Goal: Task Accomplishment & Management: Use online tool/utility

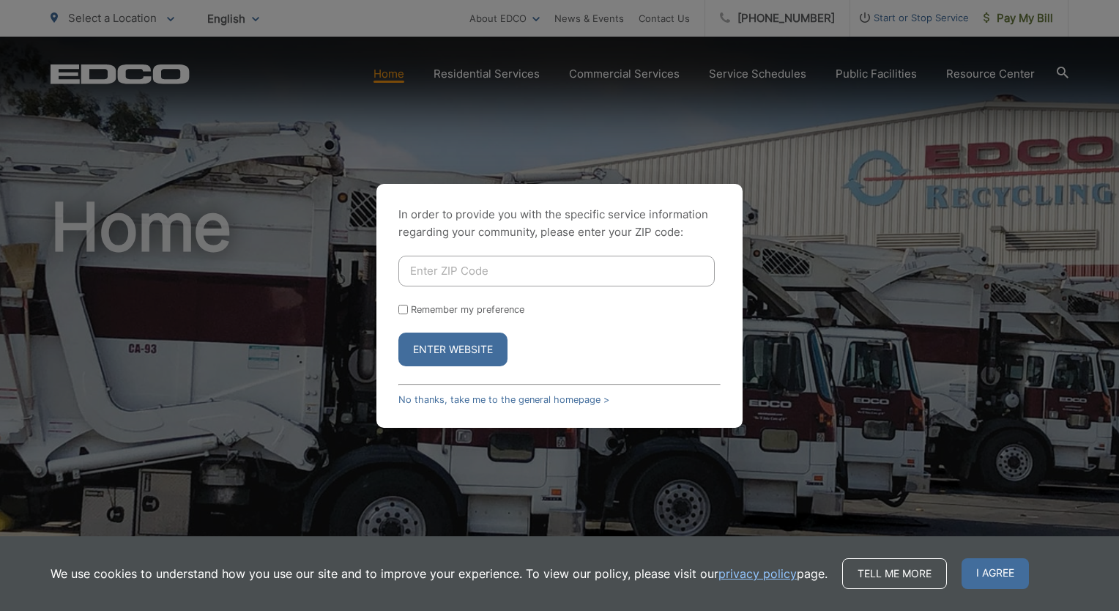
click at [607, 283] on input "Enter ZIP Code" at bounding box center [557, 271] width 316 height 31
click at [803, 211] on div "In order to provide you with the specific service information regarding your co…" at bounding box center [559, 305] width 1119 height 611
click at [566, 401] on link "No thanks, take me to the general homepage >" at bounding box center [504, 399] width 211 height 11
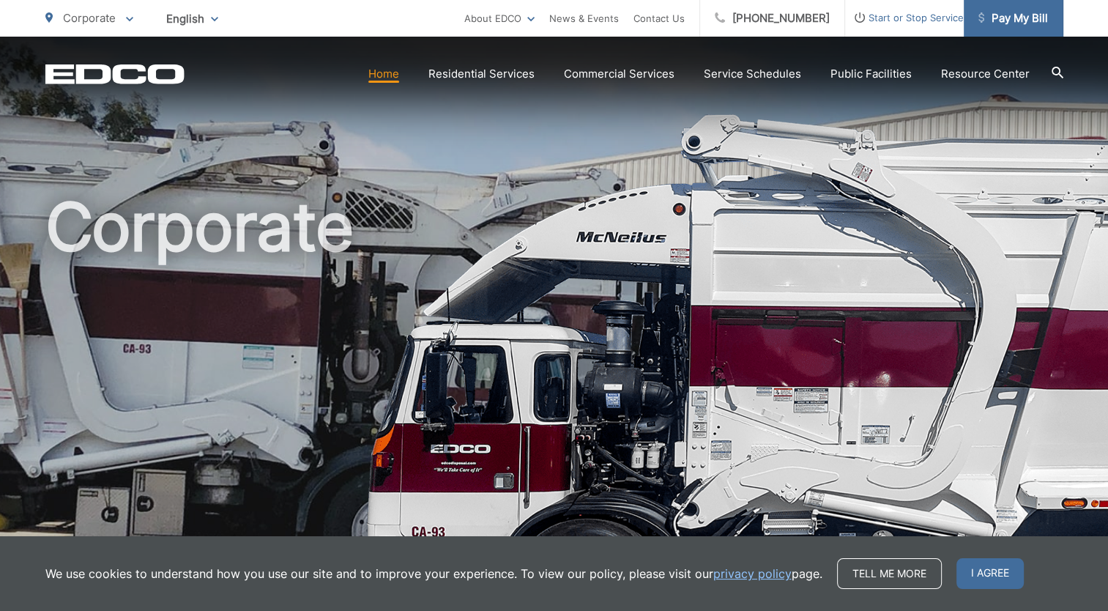
click at [1008, 26] on span "Pay My Bill" at bounding box center [1014, 19] width 70 height 18
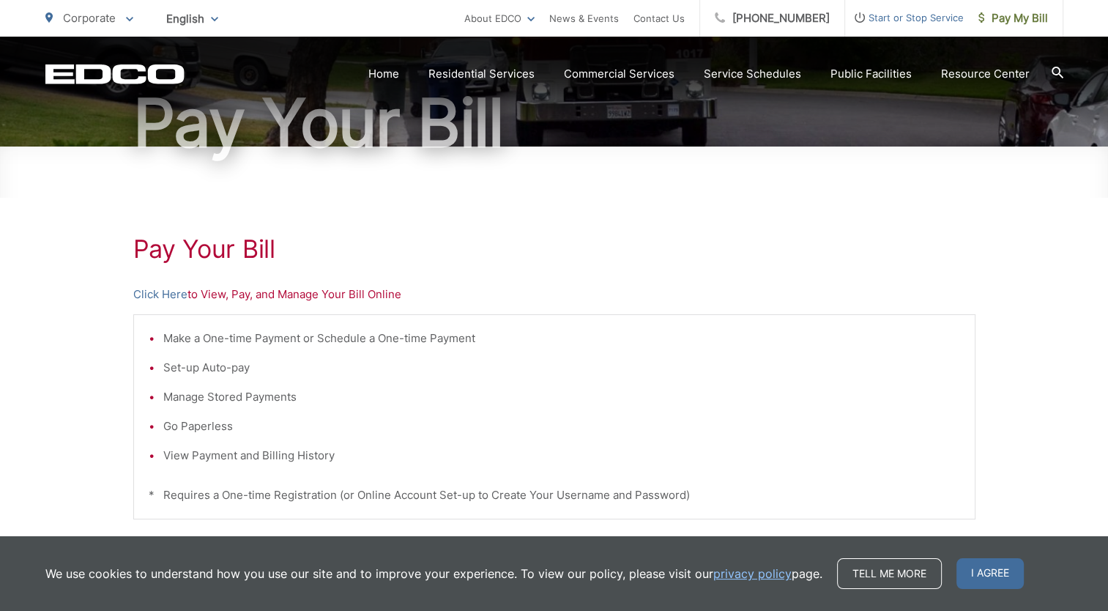
scroll to position [147, 0]
click at [259, 284] on div "Pay Your [PERSON_NAME] Here to View, Pay, and Manage Your Bill Online Make a On…" at bounding box center [554, 476] width 842 height 658
click at [230, 301] on p "Click Here to View, Pay, and Manage Your Bill Online" at bounding box center [554, 295] width 842 height 18
click at [147, 292] on link "Click Here" at bounding box center [160, 295] width 54 height 18
